Goal: Information Seeking & Learning: Learn about a topic

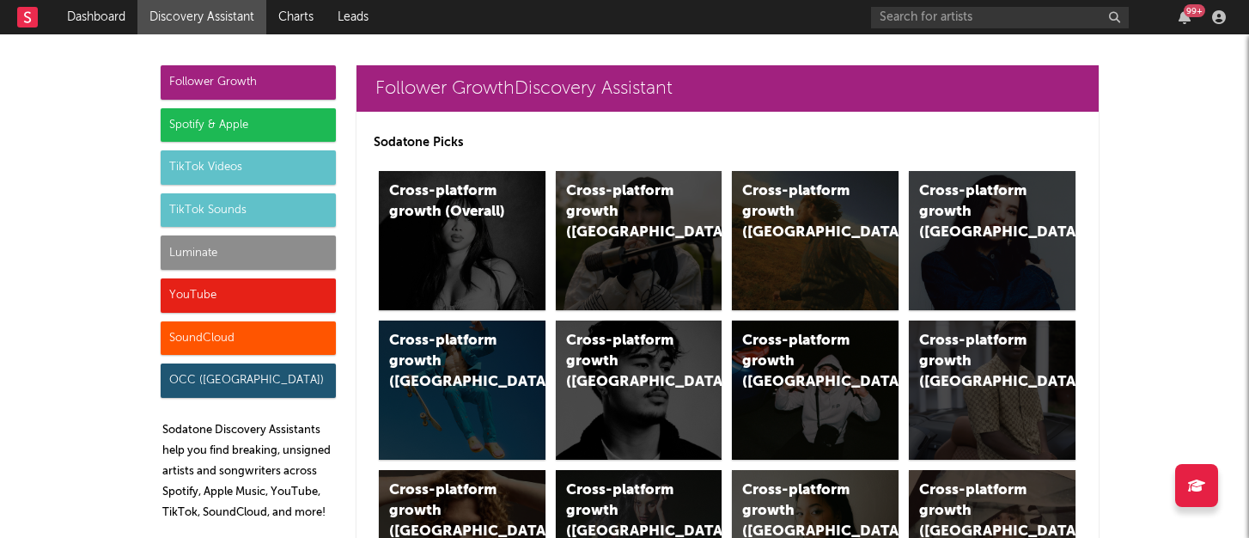
scroll to position [10450, 0]
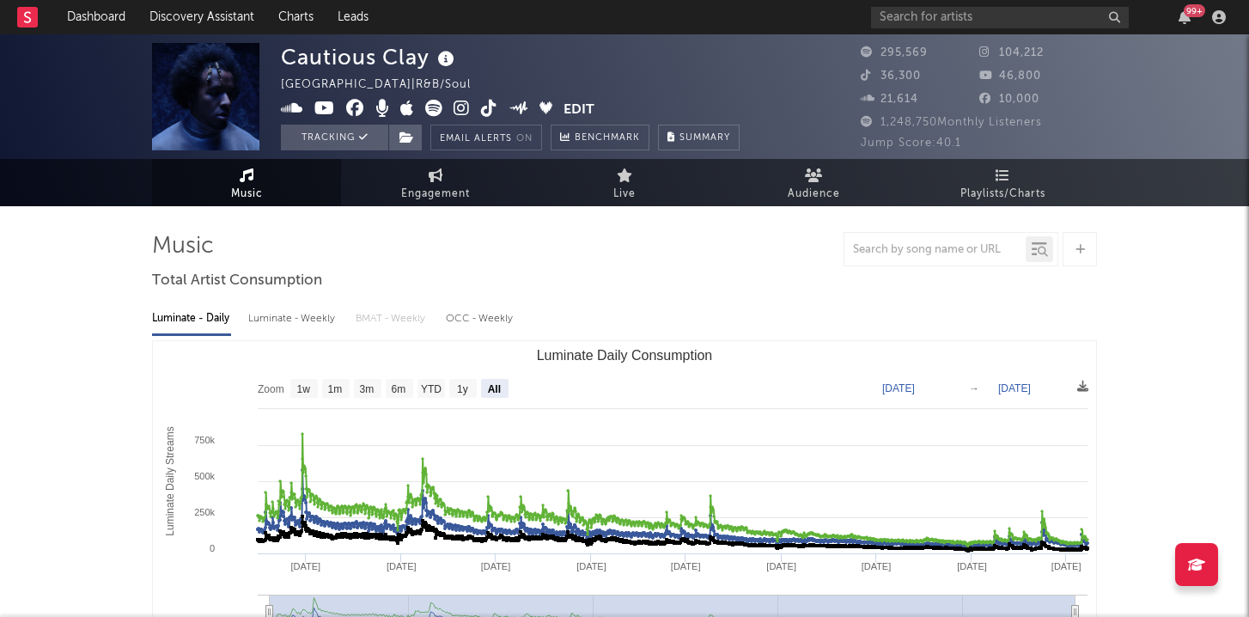
select select "All"
click at [111, 15] on link "Dashboard" at bounding box center [96, 17] width 82 height 34
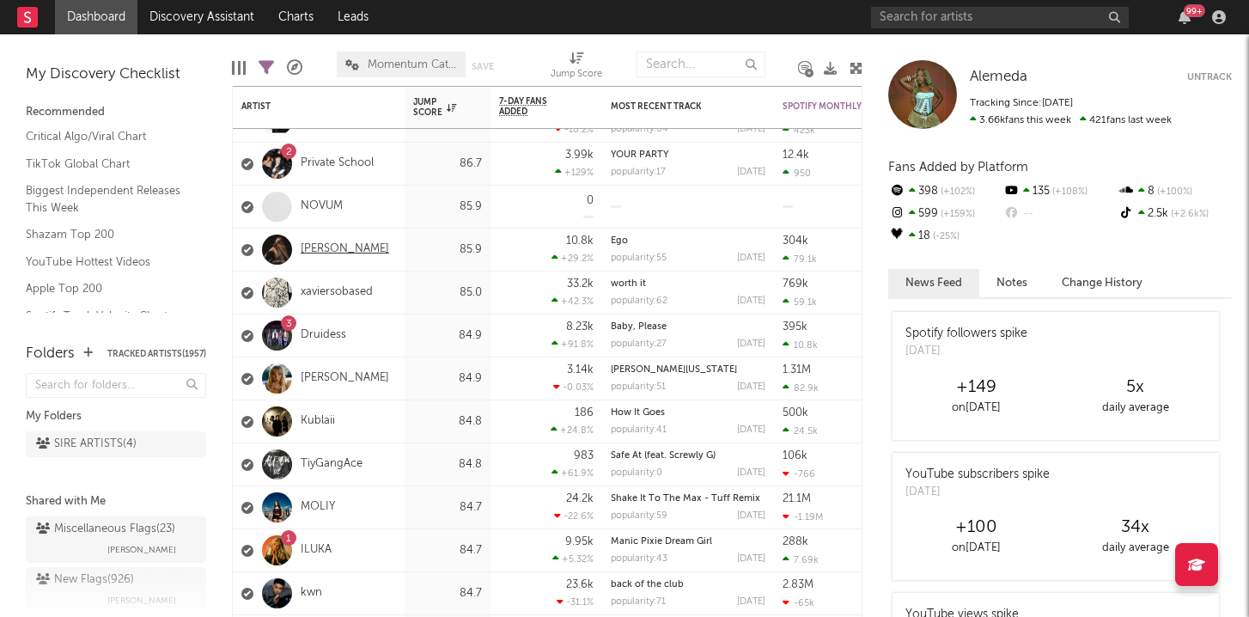
click at [323, 253] on link "Romy Mars" at bounding box center [345, 249] width 88 height 15
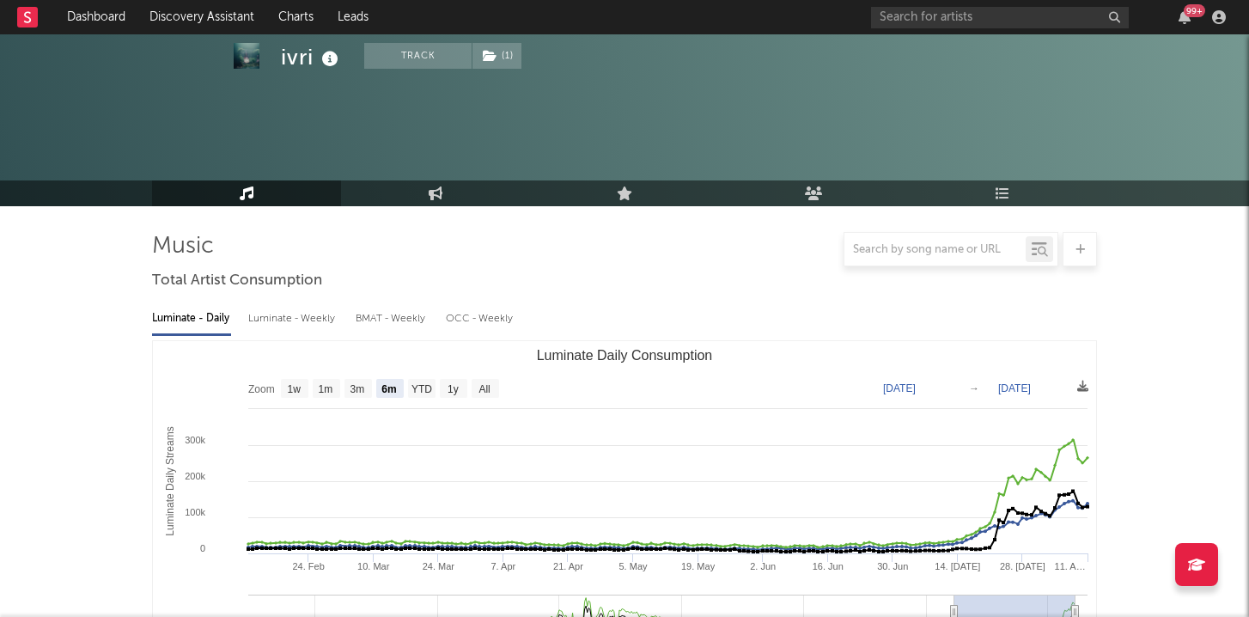
select select "6m"
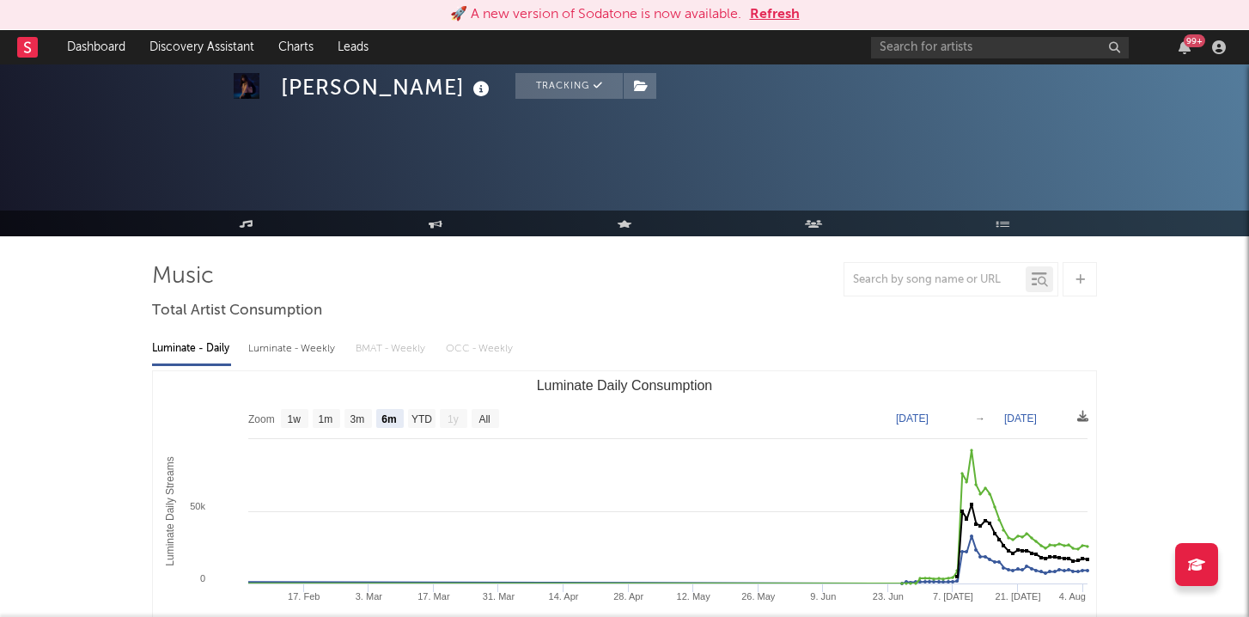
select select "6m"
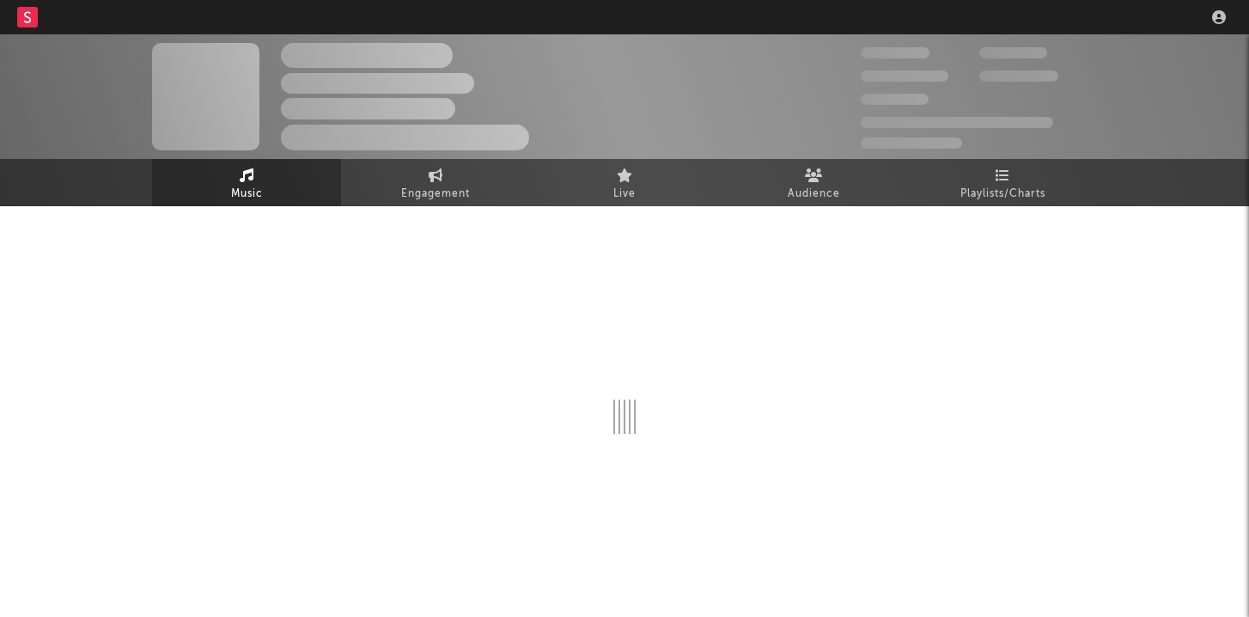
select select "recorded_music"
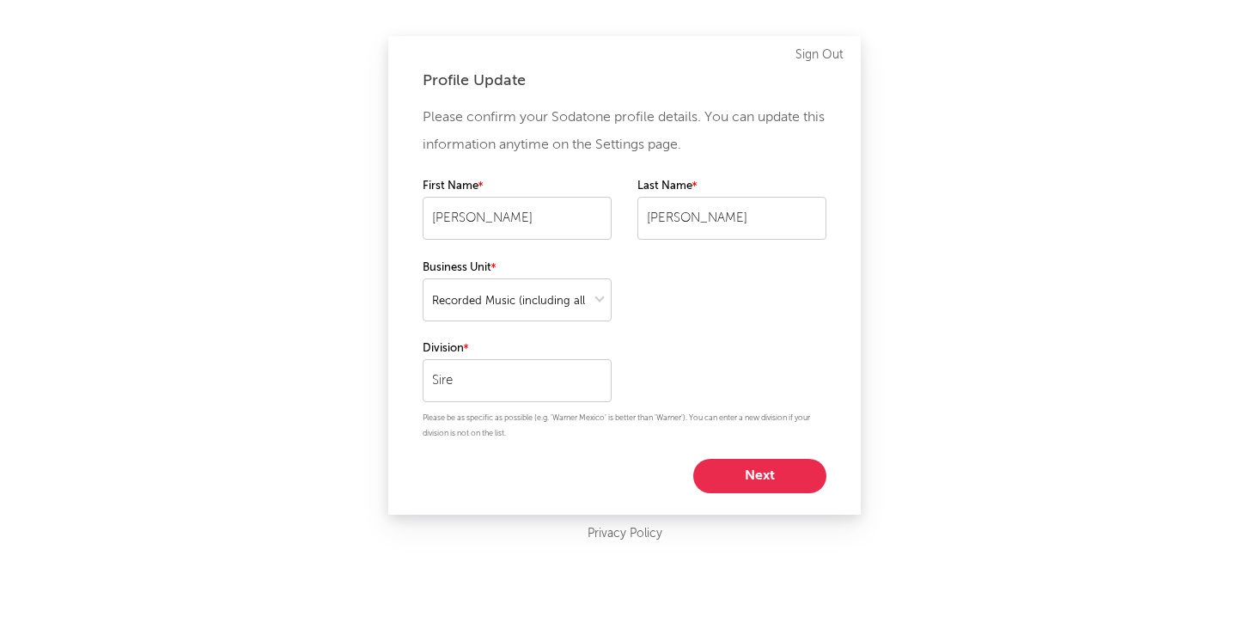
click at [739, 472] on button "Next" at bounding box center [759, 476] width 133 height 34
select select "director_vp"
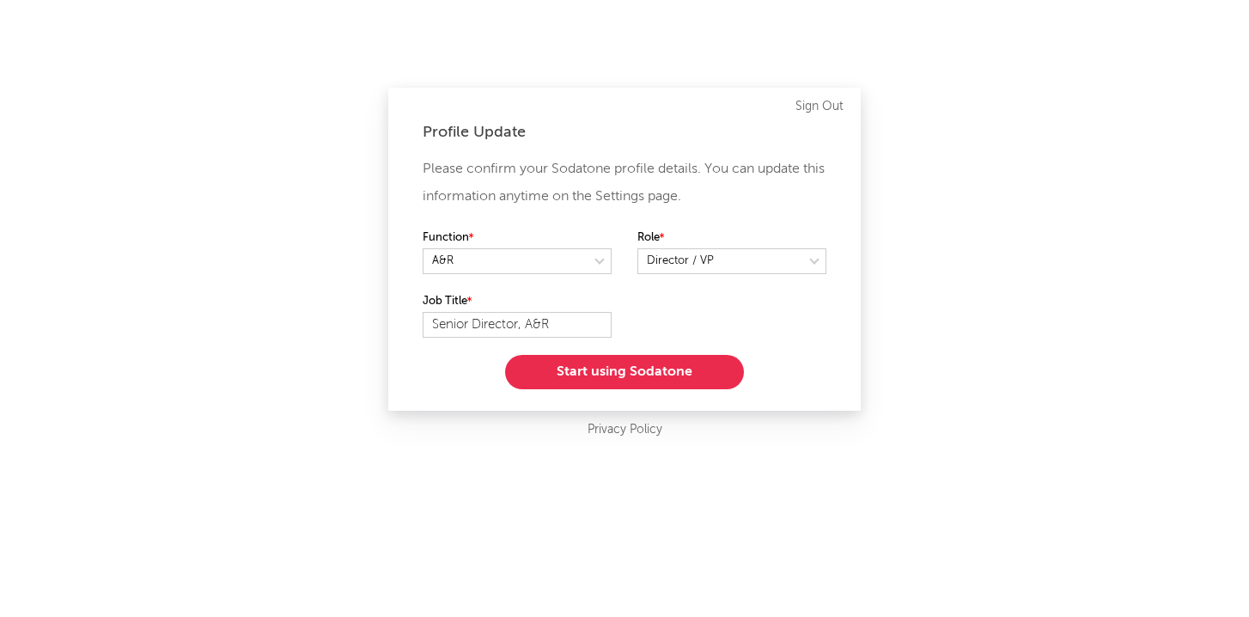
click at [717, 376] on button "Start using Sodatone" at bounding box center [624, 372] width 239 height 34
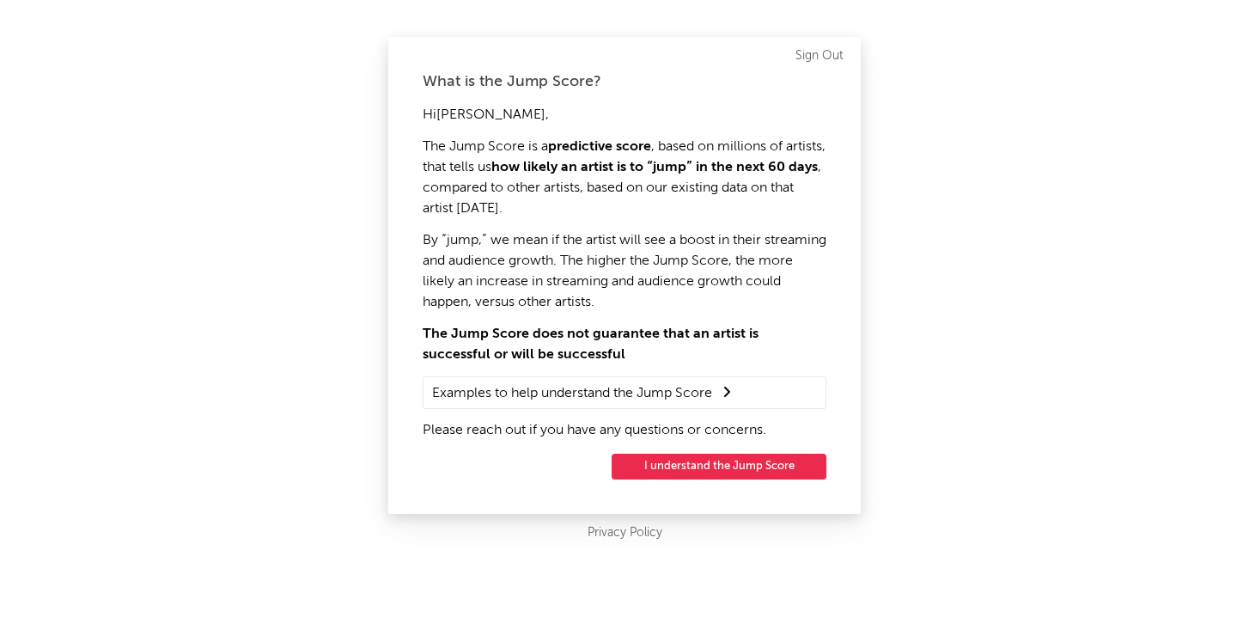
click at [705, 473] on button "I understand the Jump Score" at bounding box center [719, 467] width 215 height 26
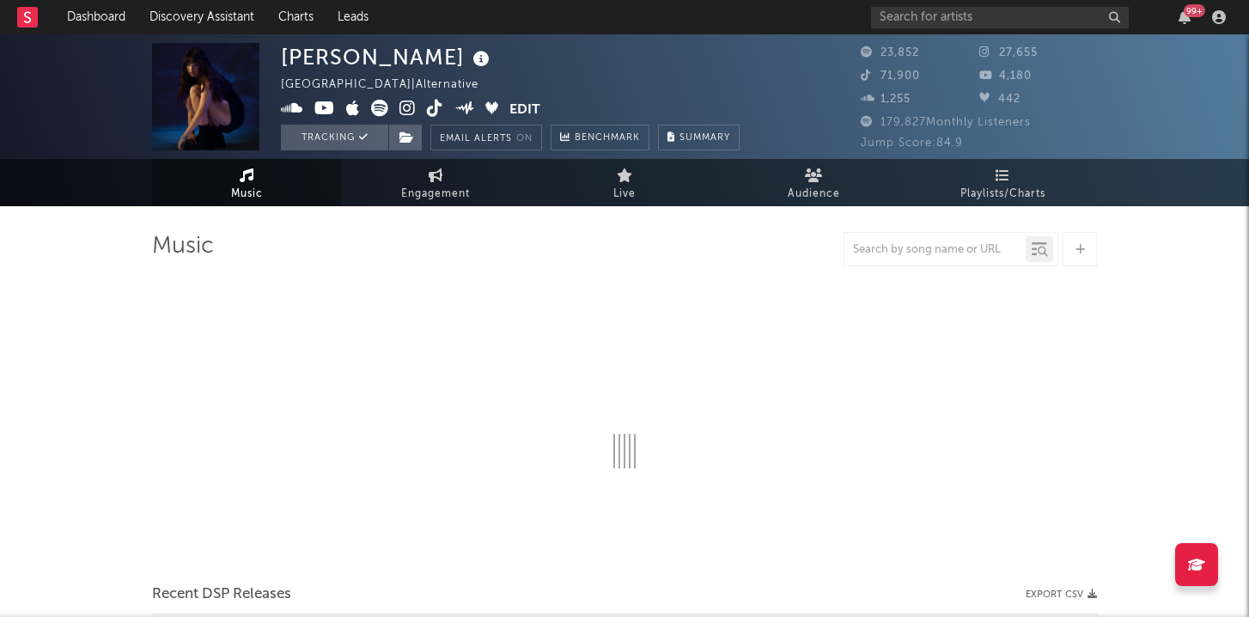
select select "6m"
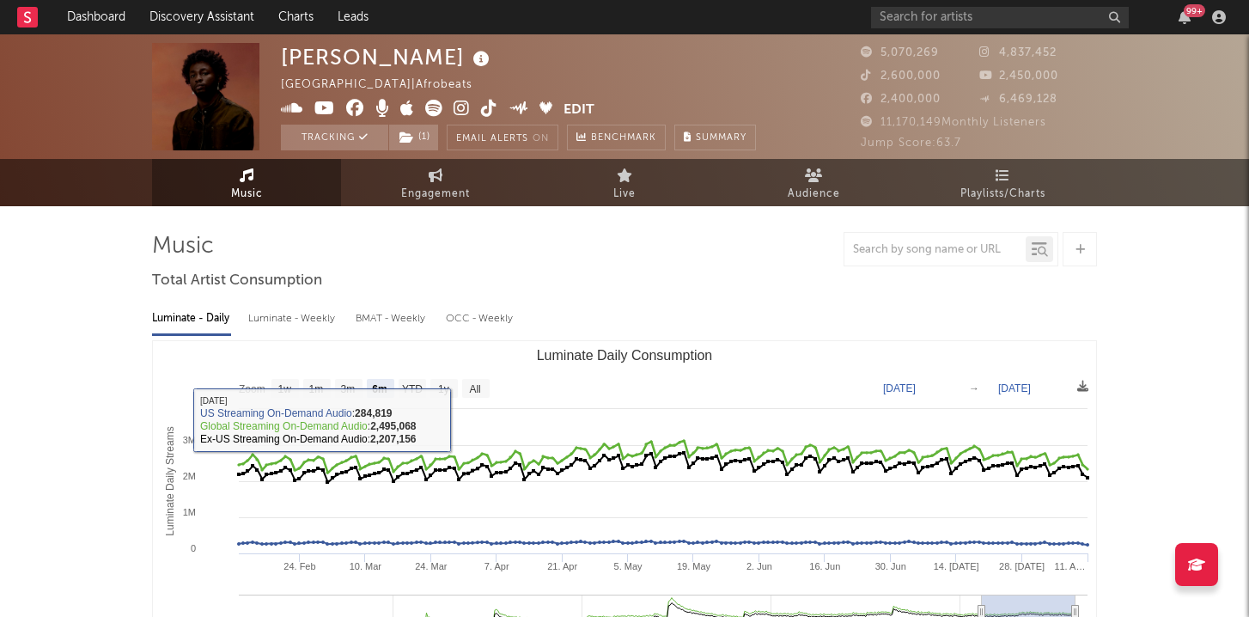
click at [479, 378] on rect "Luminate Daily Consumption" at bounding box center [624, 513] width 943 height 344
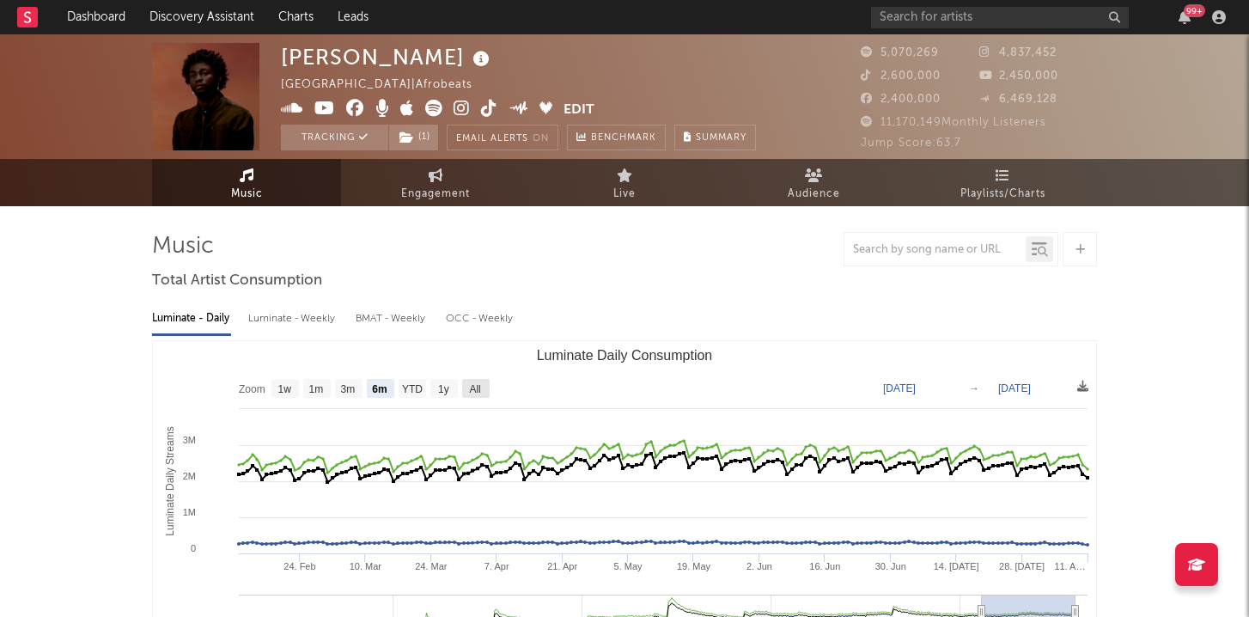
click at [479, 386] on text "All" at bounding box center [474, 389] width 11 height 12
select select "All"
type input "[DATE]"
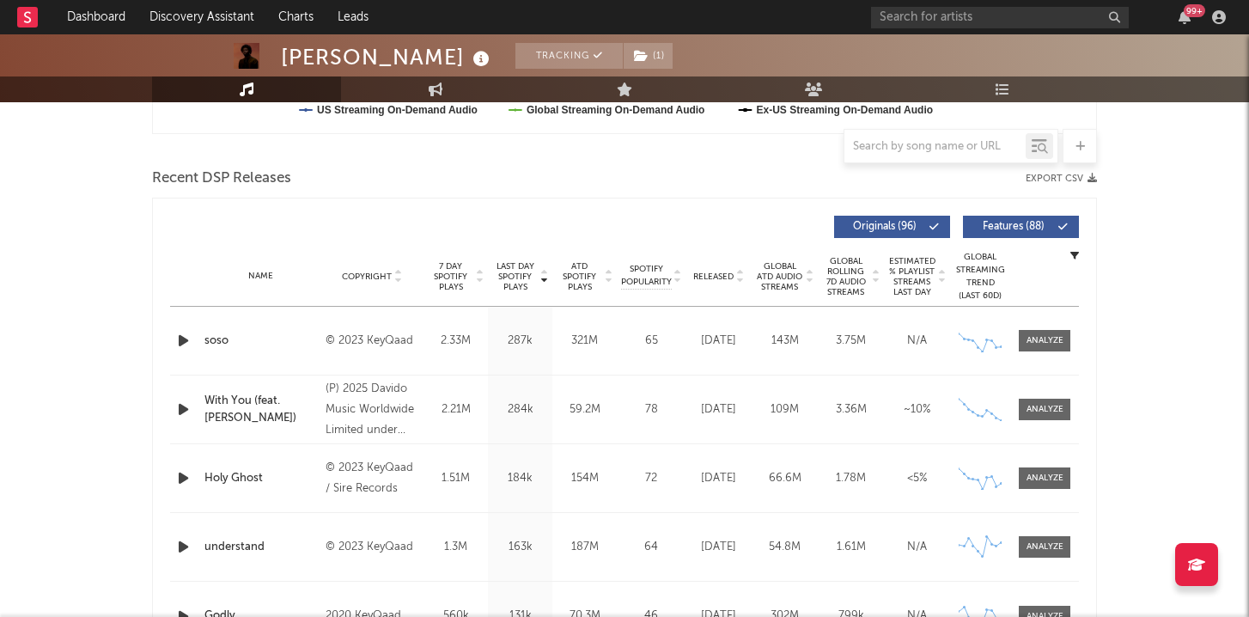
scroll to position [549, 0]
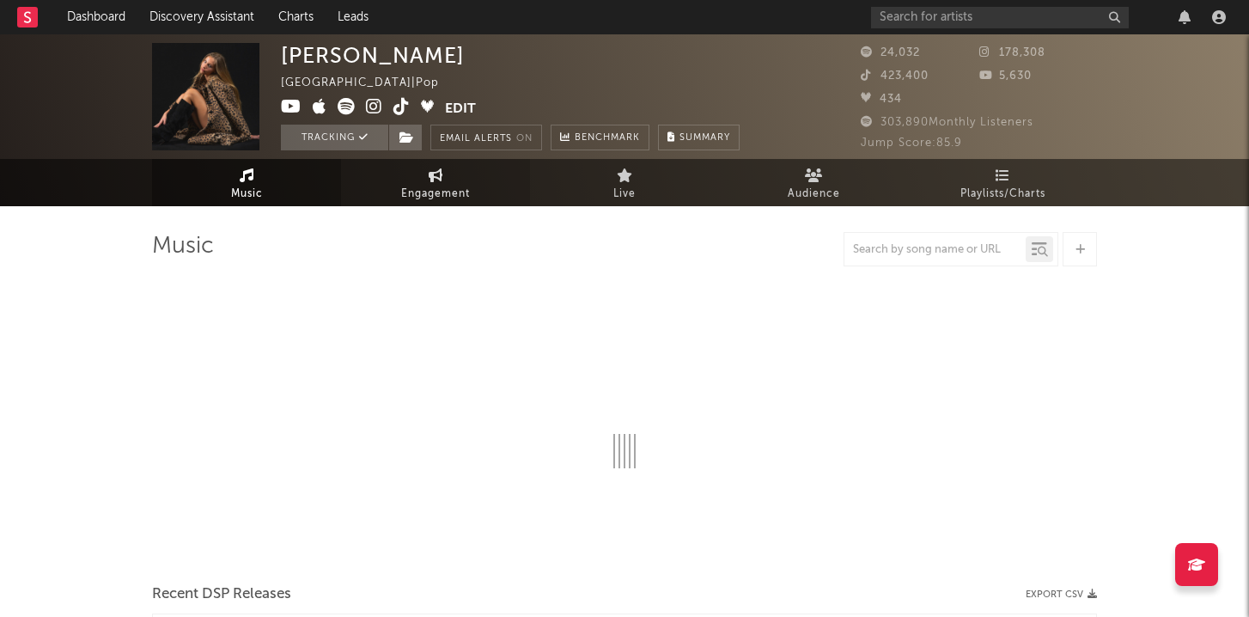
click at [445, 198] on span "Engagement" at bounding box center [435, 194] width 69 height 21
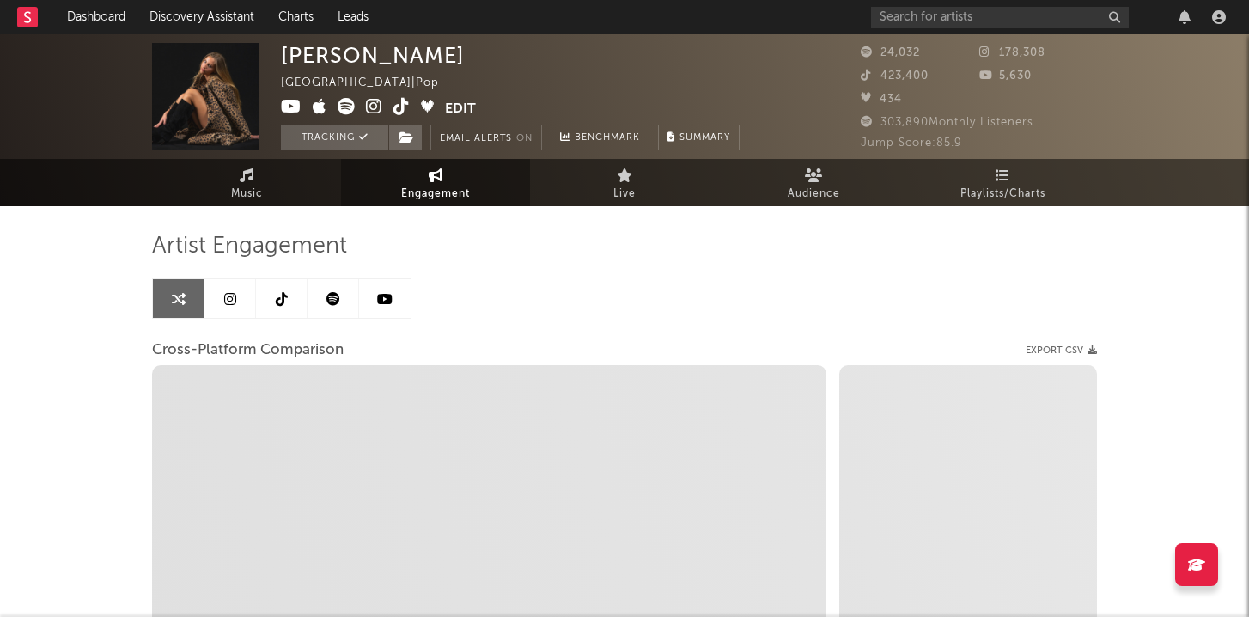
select select "1w"
select select "1m"
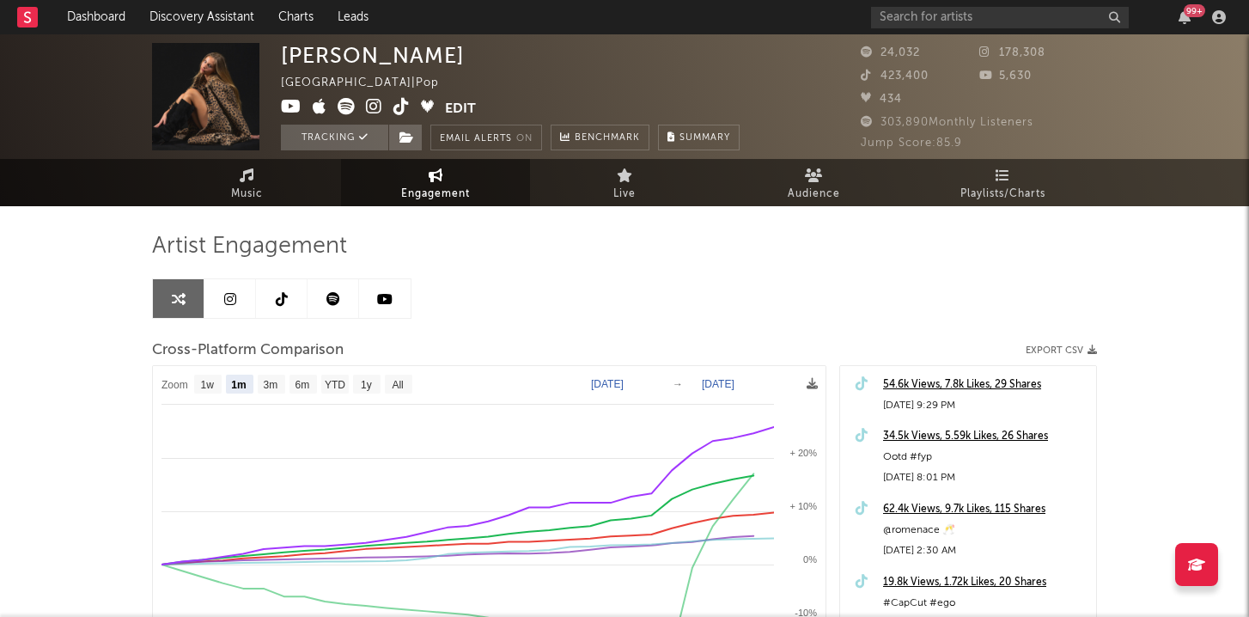
click at [320, 304] on link at bounding box center [334, 298] width 52 height 39
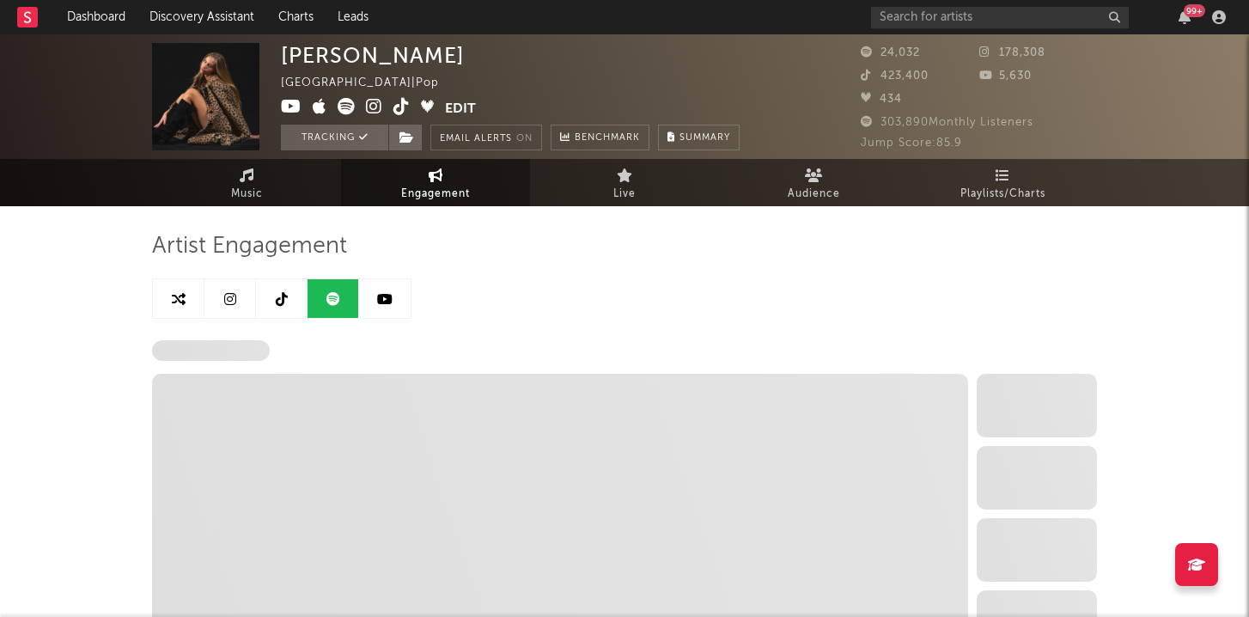
select select "6m"
select select "1w"
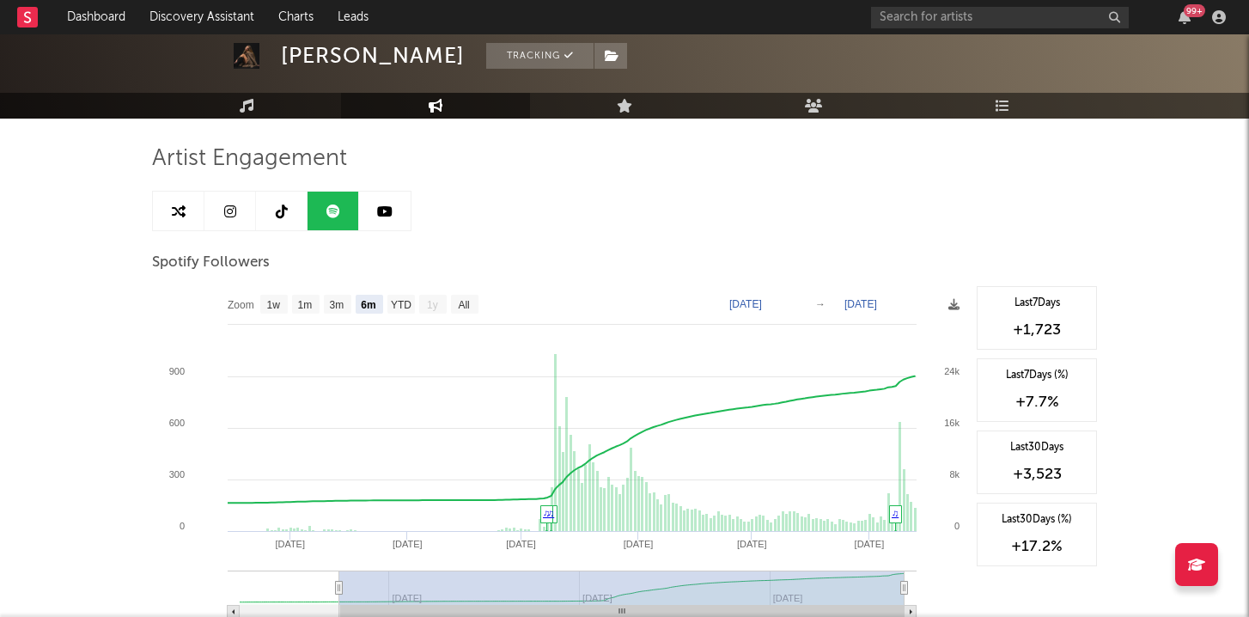
scroll to position [113, 0]
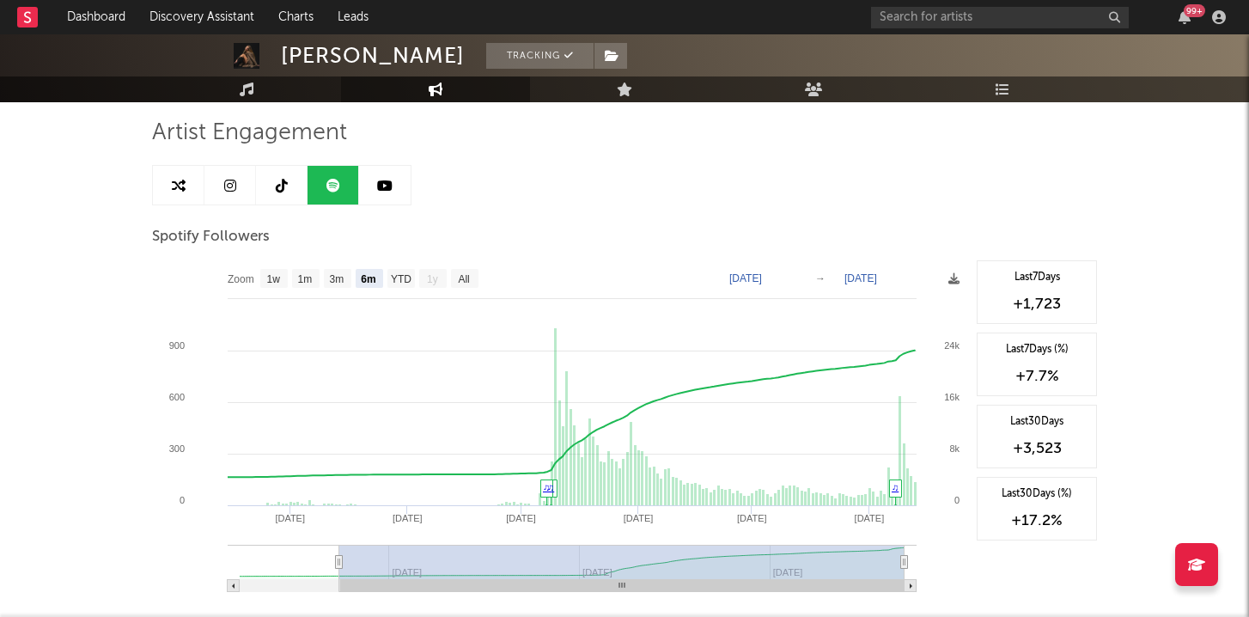
click at [241, 187] on link at bounding box center [230, 185] width 52 height 39
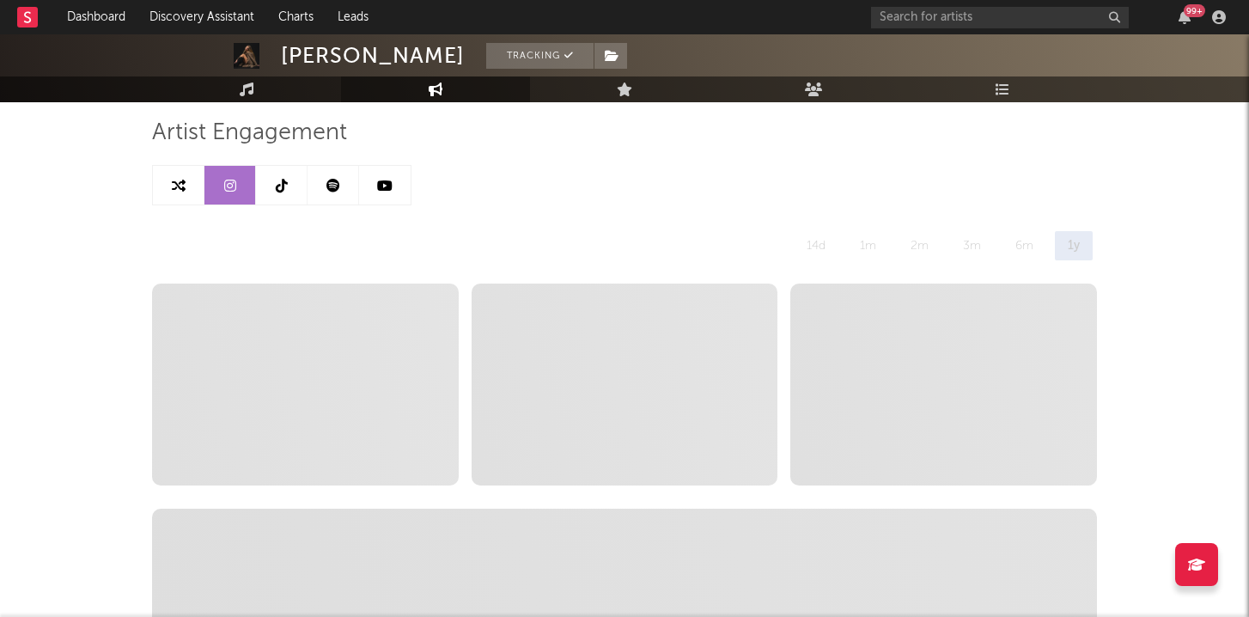
select select "6m"
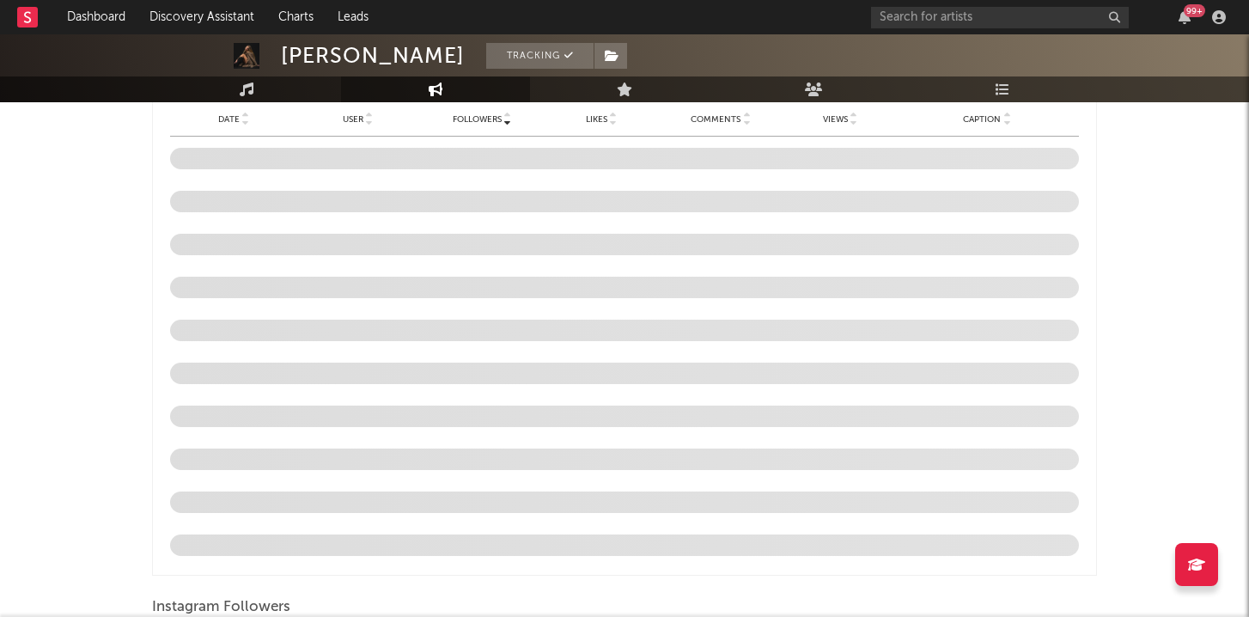
scroll to position [1917, 0]
